Goal: Information Seeking & Learning: Learn about a topic

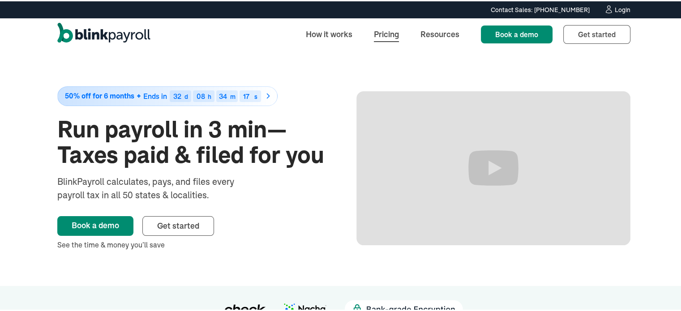
click at [381, 38] on link "Pricing" at bounding box center [386, 32] width 39 height 19
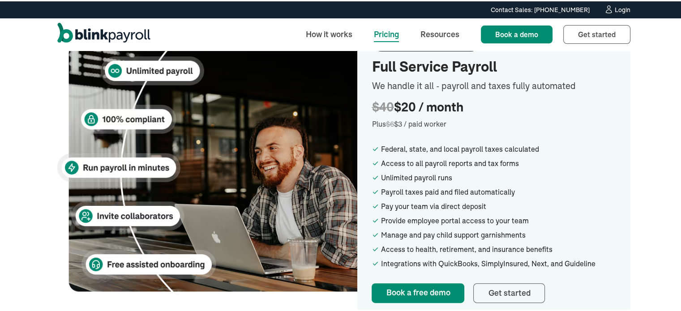
scroll to position [196, 0]
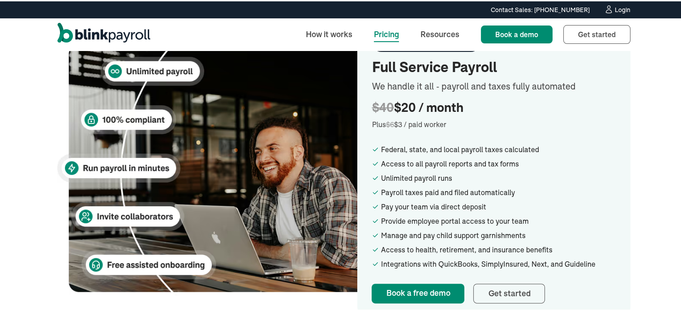
click at [627, 184] on div "50% OFF FOR 6 MONTHS Full Service Payroll We handle it all - payroll and taxes …" at bounding box center [493, 167] width 273 height 300
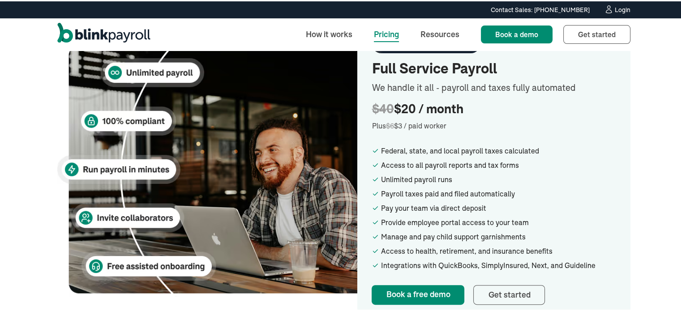
scroll to position [193, 0]
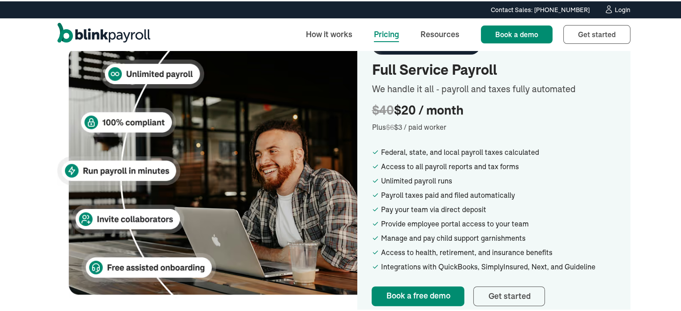
click at [630, 177] on div "Budget-friendly payroll for your small business Affordable monthly pricing for …" at bounding box center [344, 170] width 688 height 629
click at [634, 184] on div "Budget-friendly payroll for your small business Affordable monthly pricing for …" at bounding box center [344, 170] width 688 height 629
click at [634, 193] on div "Budget-friendly payroll for your small business Affordable monthly pricing for …" at bounding box center [344, 170] width 688 height 629
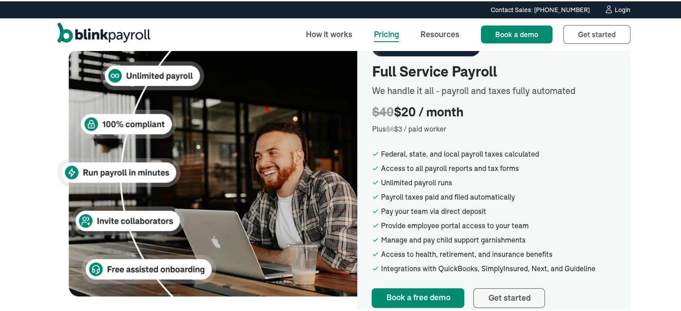
scroll to position [191, 0]
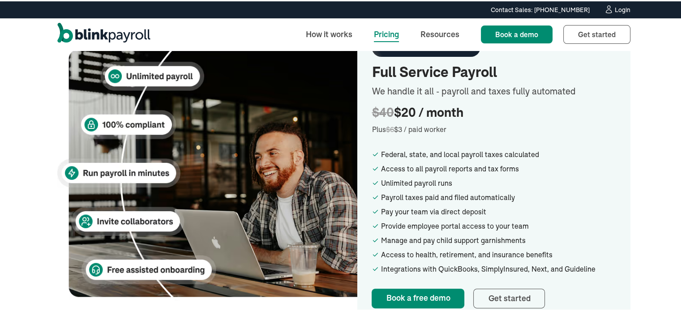
click at [633, 193] on div "Budget-friendly payroll for your small business Affordable monthly pricing for …" at bounding box center [344, 172] width 688 height 629
